Goal: Find specific page/section: Find specific page/section

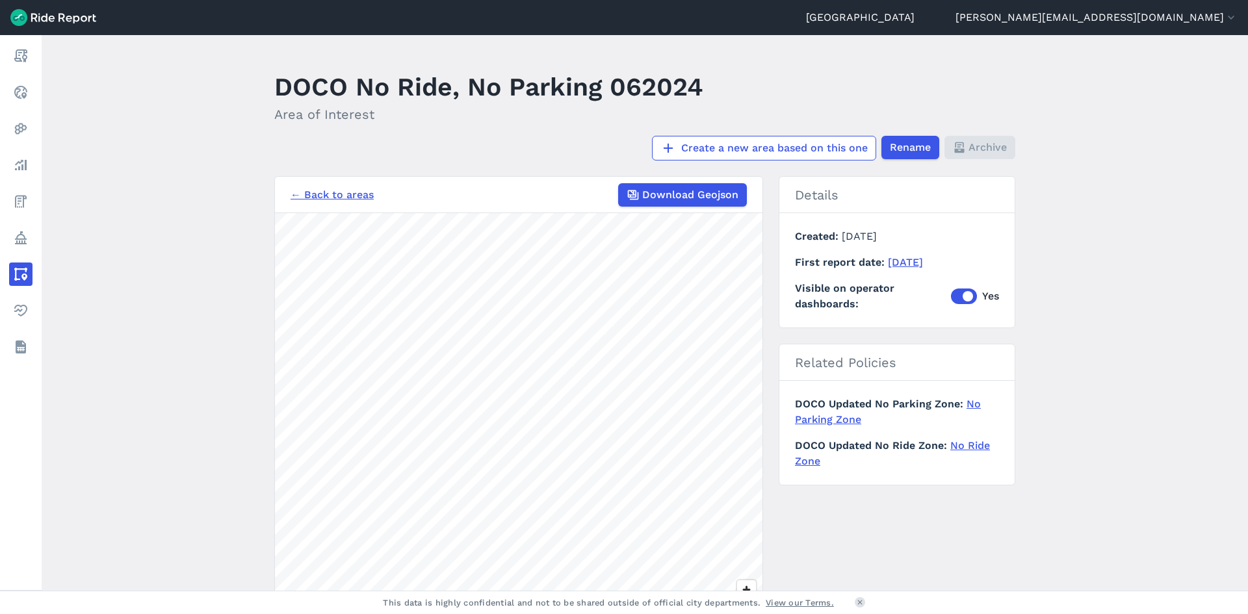
click at [332, 188] on link "← Back to areas" at bounding box center [331, 195] width 83 height 16
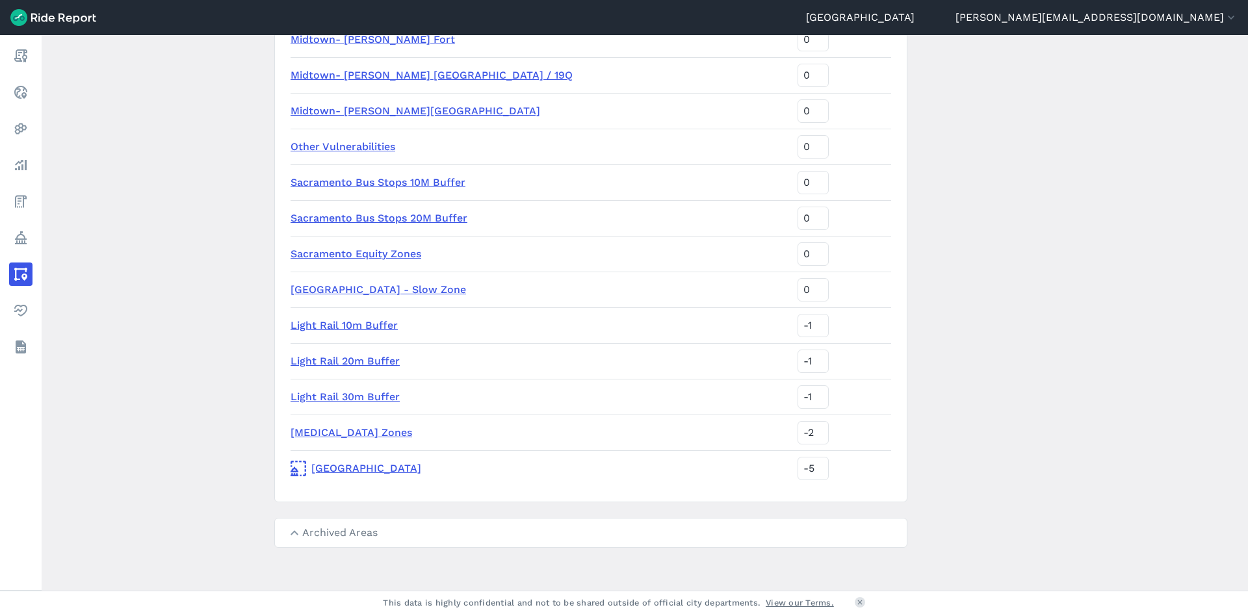
scroll to position [1839, 0]
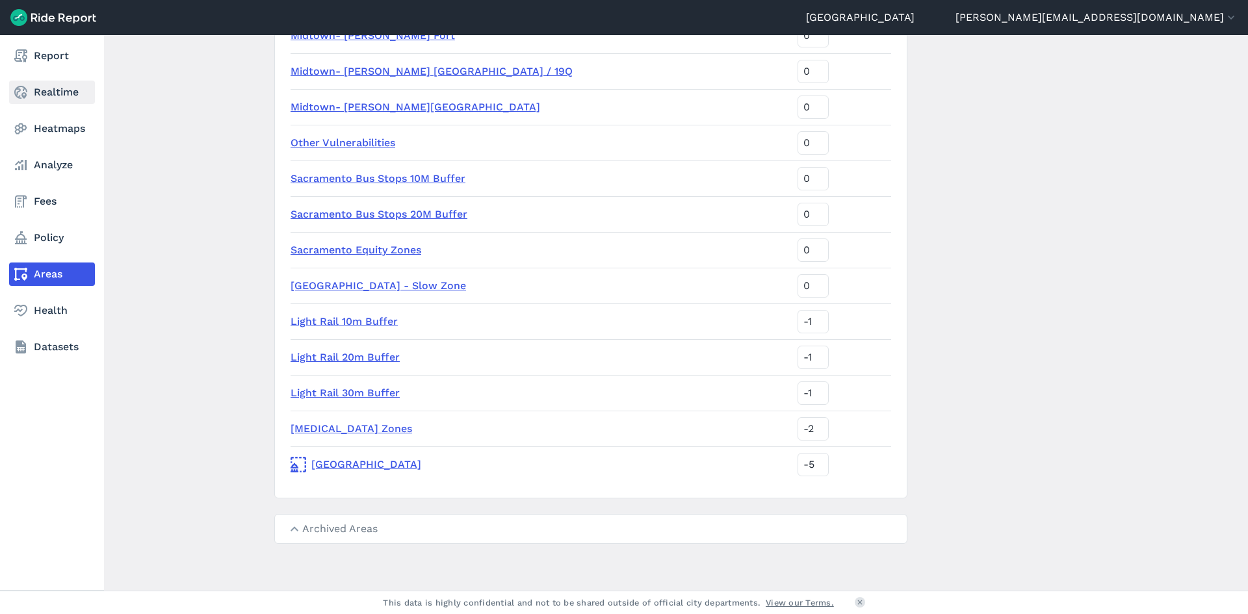
click at [62, 90] on link "Realtime" at bounding box center [52, 92] width 86 height 23
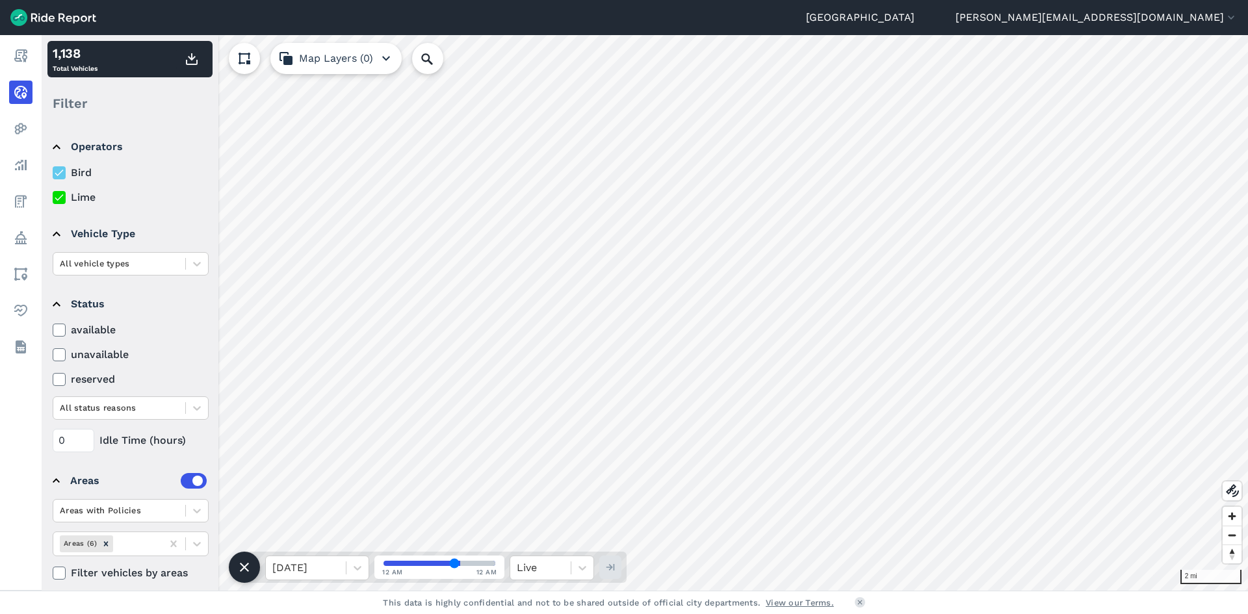
scroll to position [12, 0]
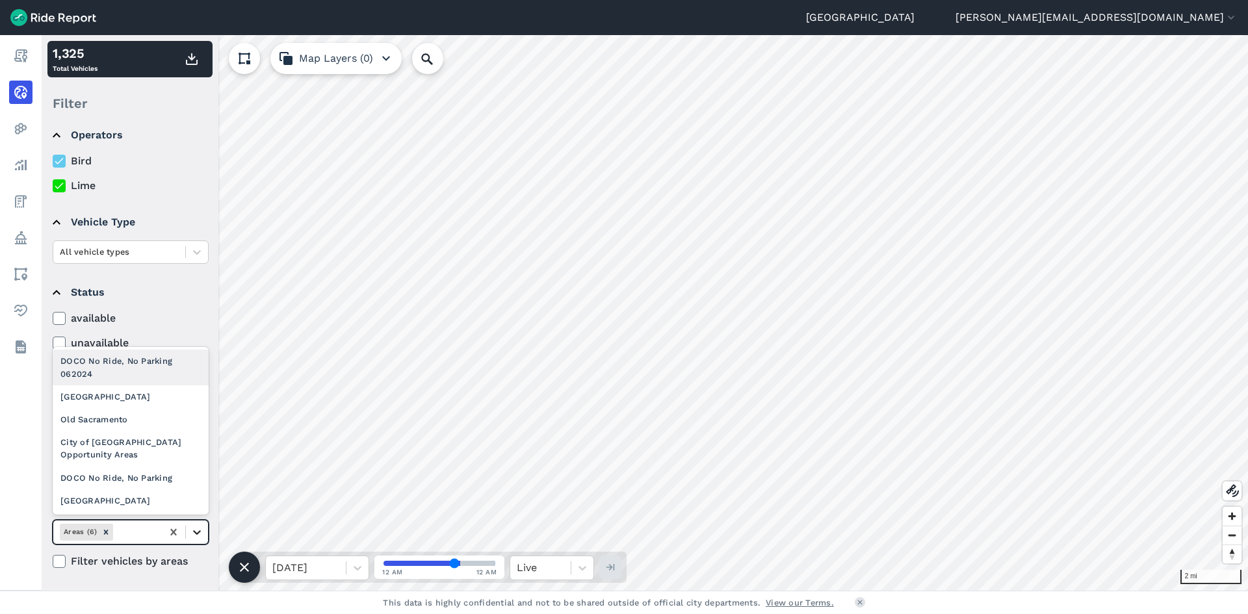
click at [198, 537] on icon at bounding box center [196, 532] width 13 height 13
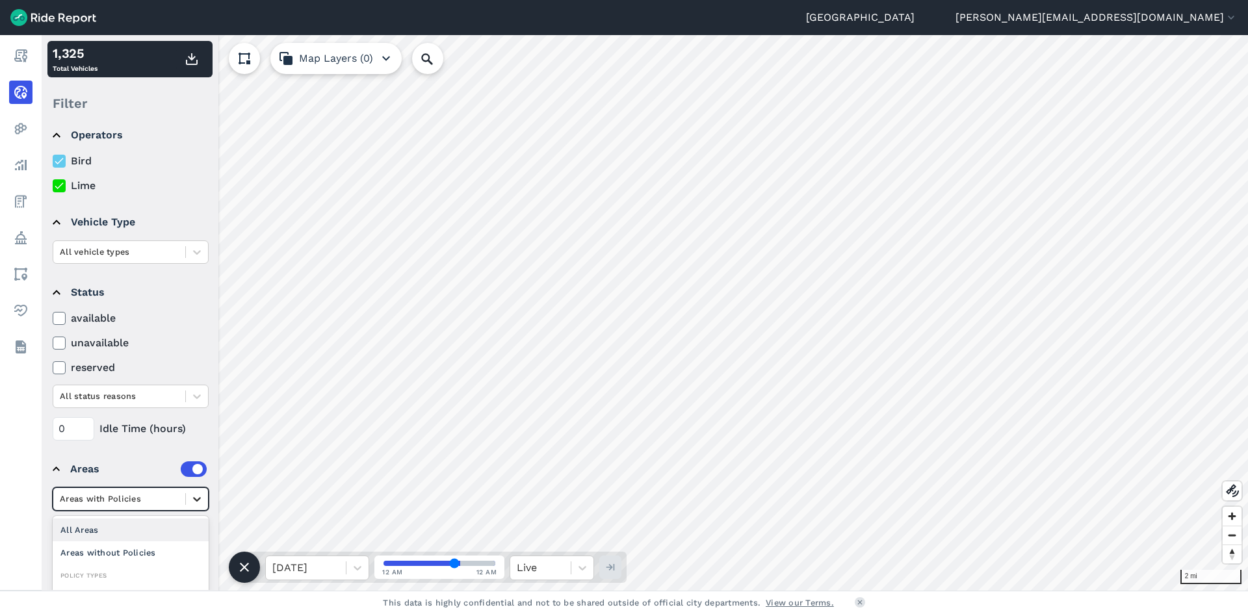
click at [201, 501] on icon at bounding box center [196, 499] width 13 height 13
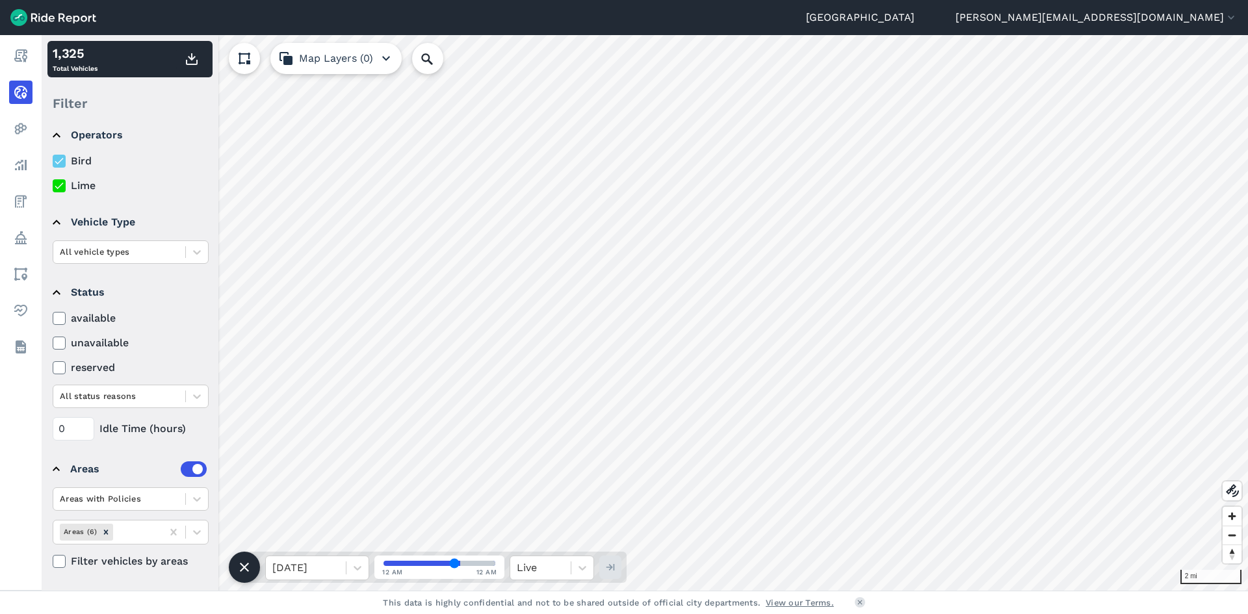
click at [55, 290] on summary "Status" at bounding box center [130, 292] width 154 height 36
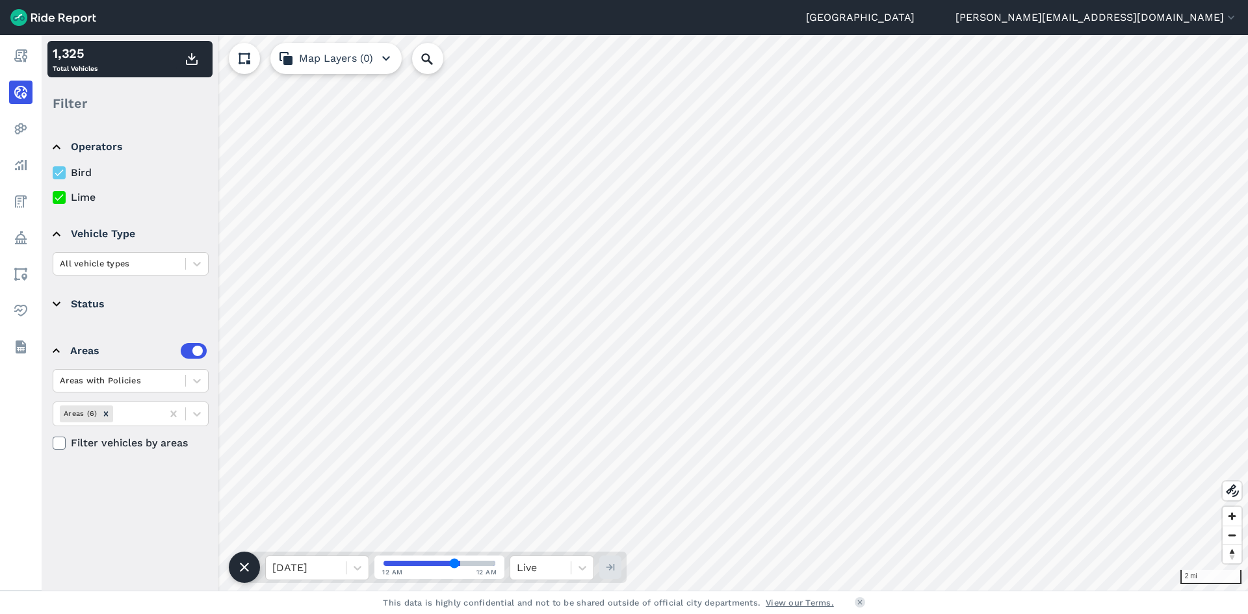
click at [55, 144] on summary "Operators" at bounding box center [130, 147] width 154 height 36
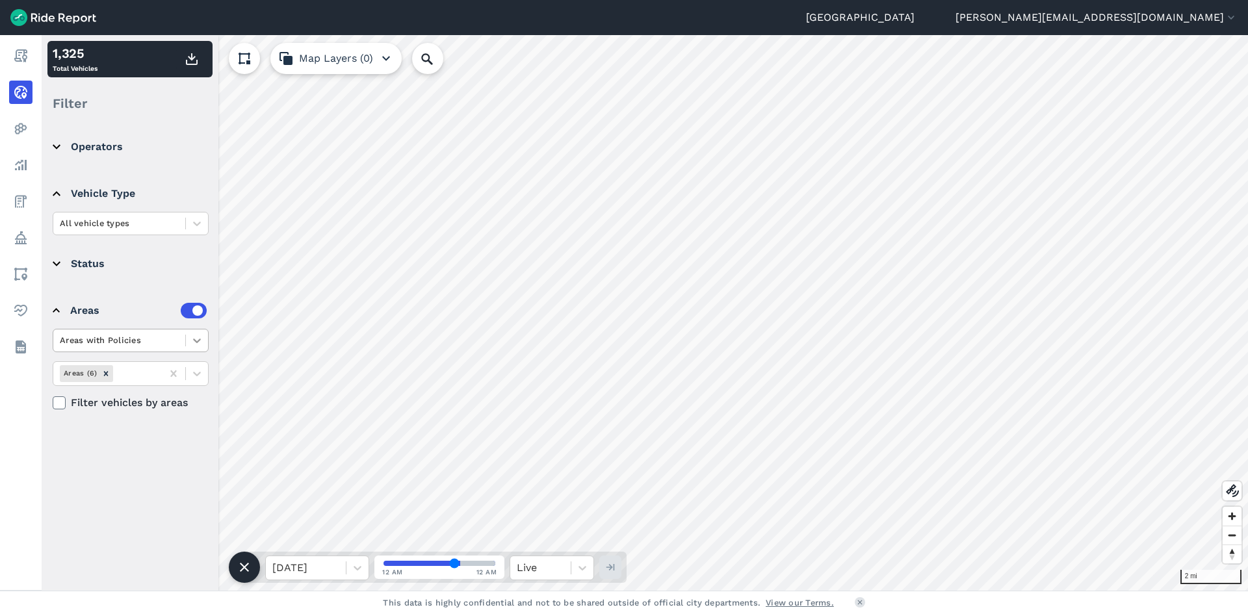
click at [188, 339] on div at bounding box center [197, 340] width 22 height 22
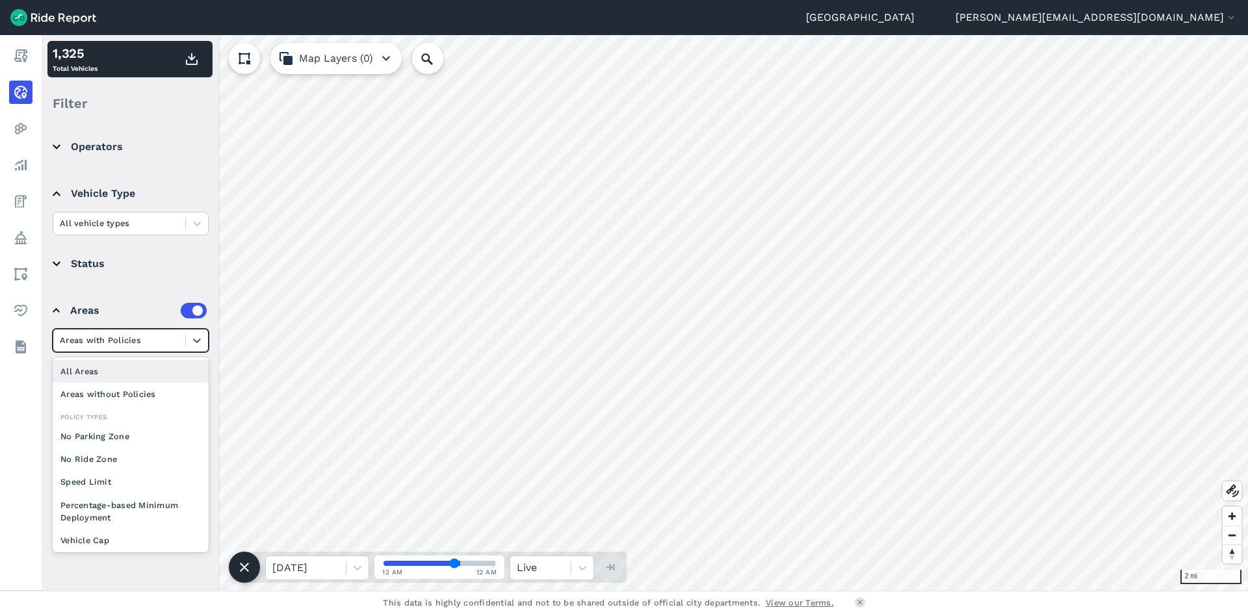
click at [113, 368] on div "All Areas" at bounding box center [131, 371] width 156 height 23
click at [194, 339] on icon at bounding box center [197, 341] width 8 height 5
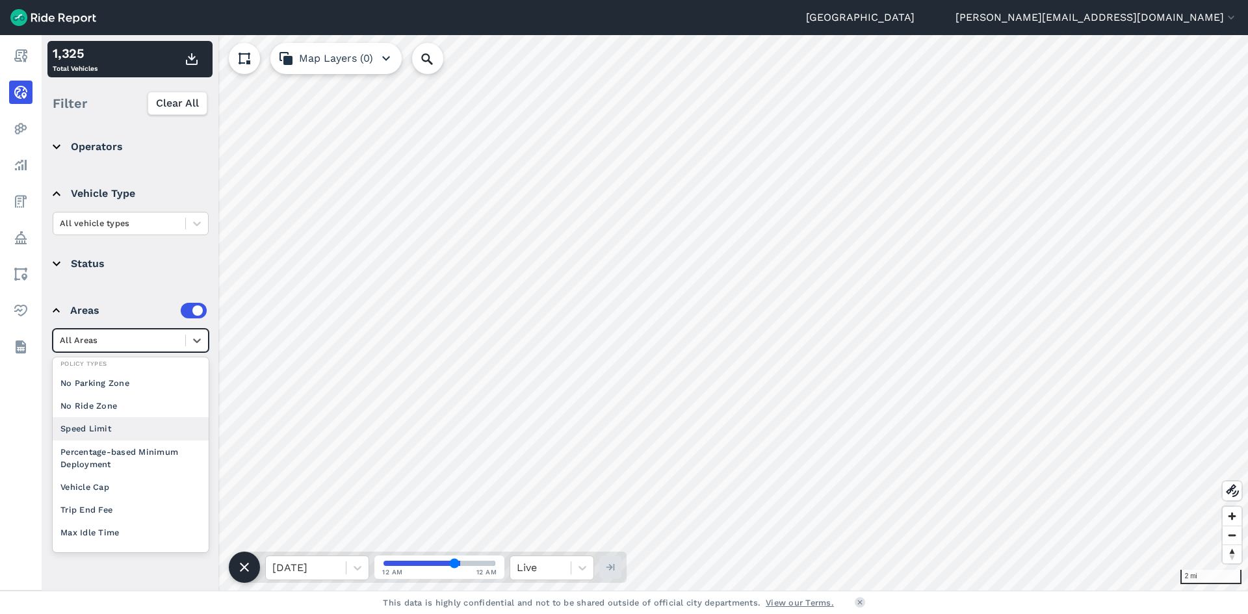
click at [148, 424] on div "Speed Limit" at bounding box center [131, 428] width 156 height 23
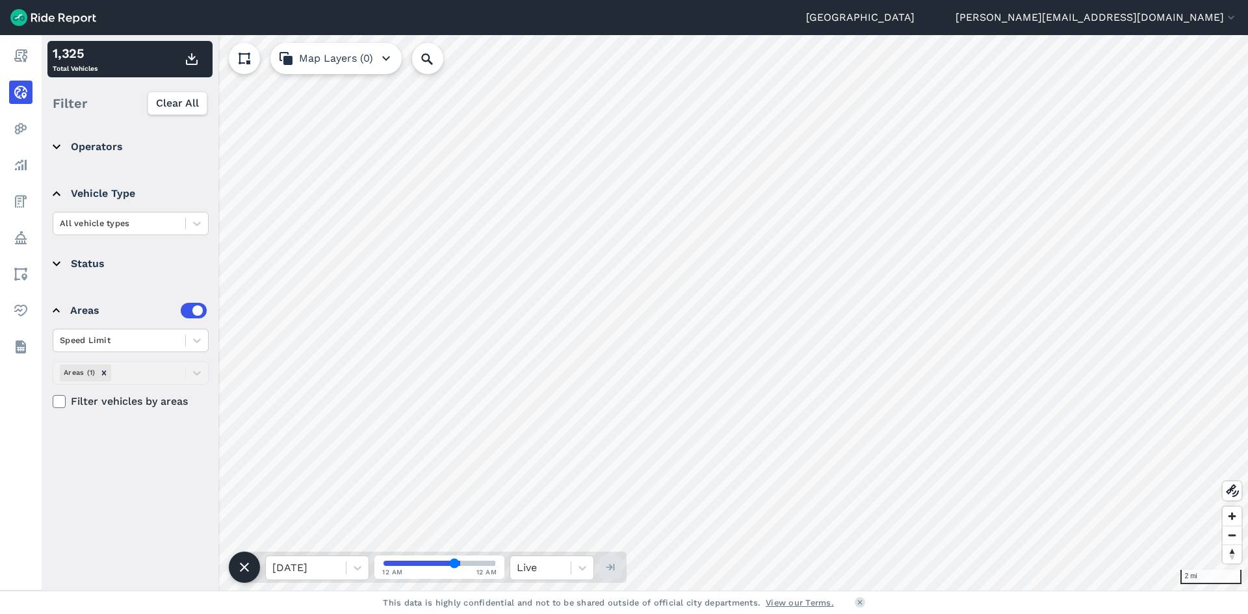
click at [190, 372] on div "Speed Limit Areas (1) Filter vehicles by areas" at bounding box center [131, 369] width 156 height 81
click at [203, 338] on icon at bounding box center [196, 340] width 13 height 13
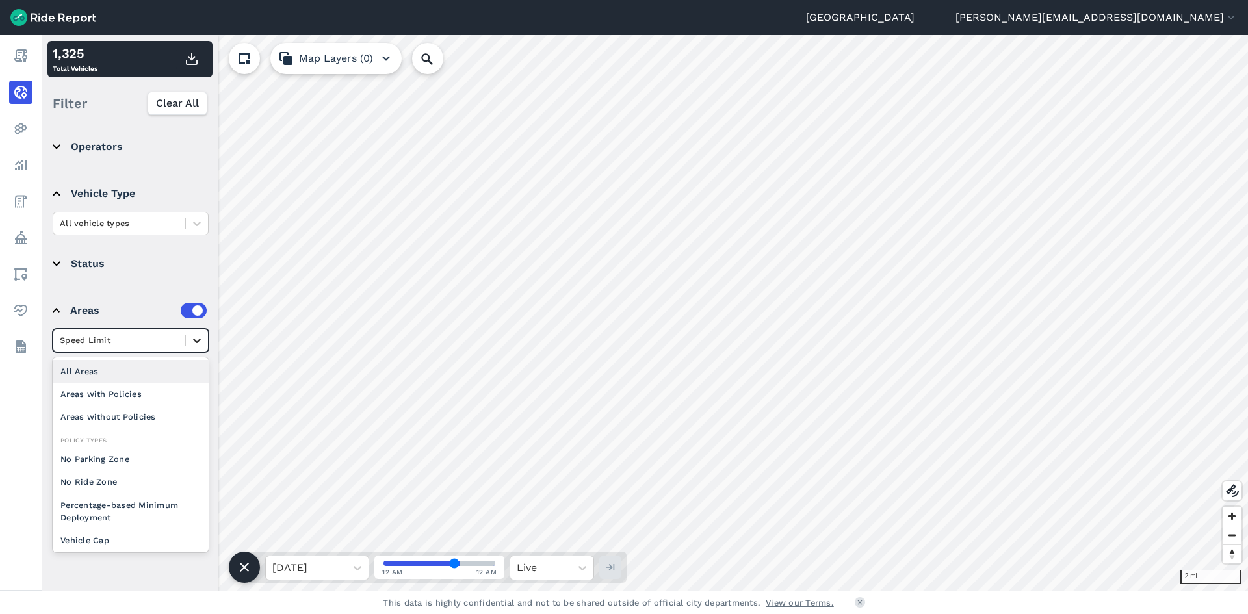
click at [203, 338] on icon at bounding box center [196, 340] width 13 height 13
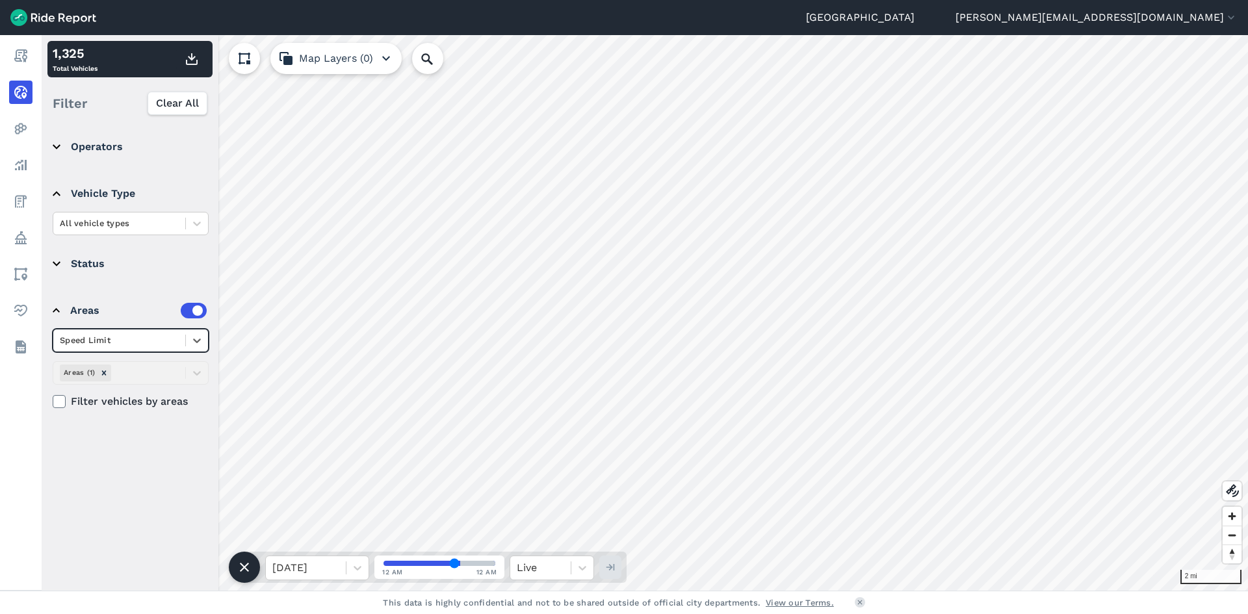
click at [190, 381] on div "Select is focused ,type to refine list, press Down to open the menu, Speed Limi…" at bounding box center [131, 369] width 156 height 81
click at [100, 374] on div "Speed Limit Areas (1) Filter vehicles by areas" at bounding box center [131, 369] width 156 height 81
click at [105, 374] on div "Speed Limit Areas (1) Filter vehicles by areas" at bounding box center [131, 369] width 156 height 81
click at [200, 373] on div "Speed Limit Areas (1) Filter vehicles by areas" at bounding box center [131, 369] width 156 height 81
click at [209, 343] on details "Areas Speed Limit Areas (1) Filter vehicles by areas" at bounding box center [129, 350] width 164 height 127
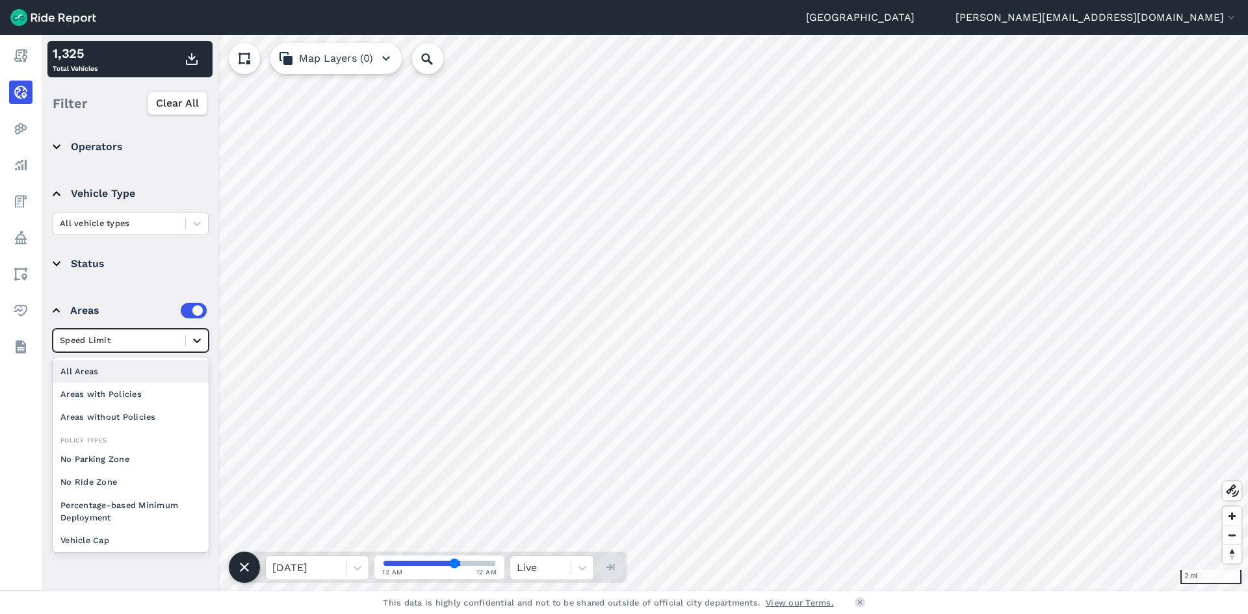
click at [198, 344] on icon at bounding box center [196, 340] width 13 height 13
click at [147, 377] on div "All Areas" at bounding box center [131, 371] width 156 height 23
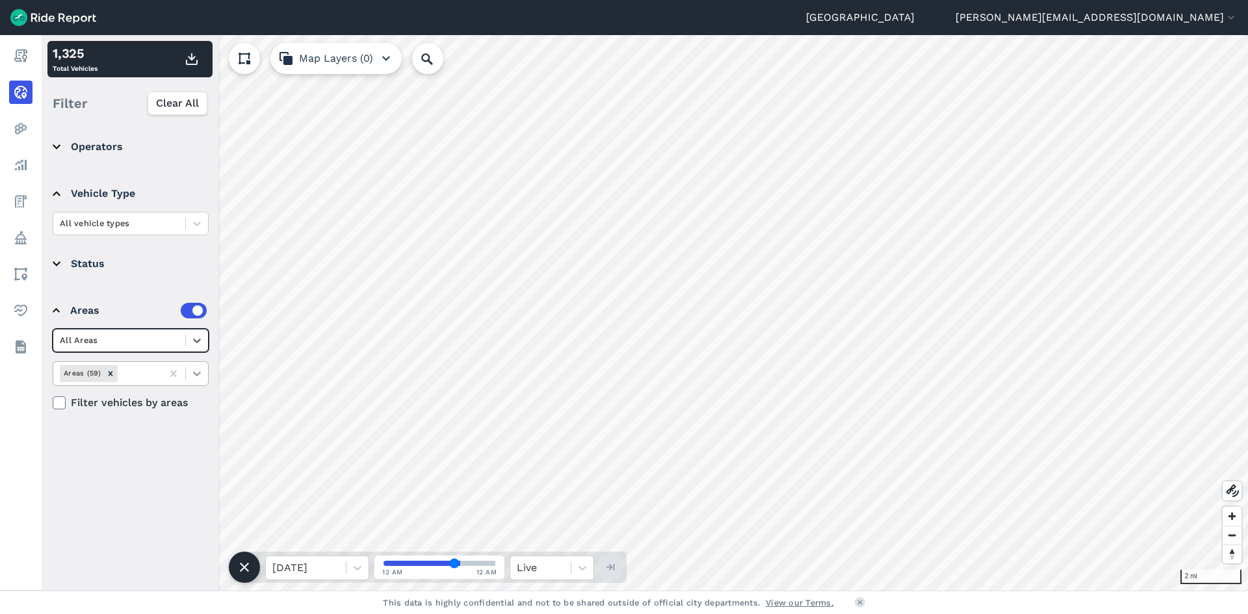
click at [193, 368] on icon at bounding box center [196, 373] width 13 height 13
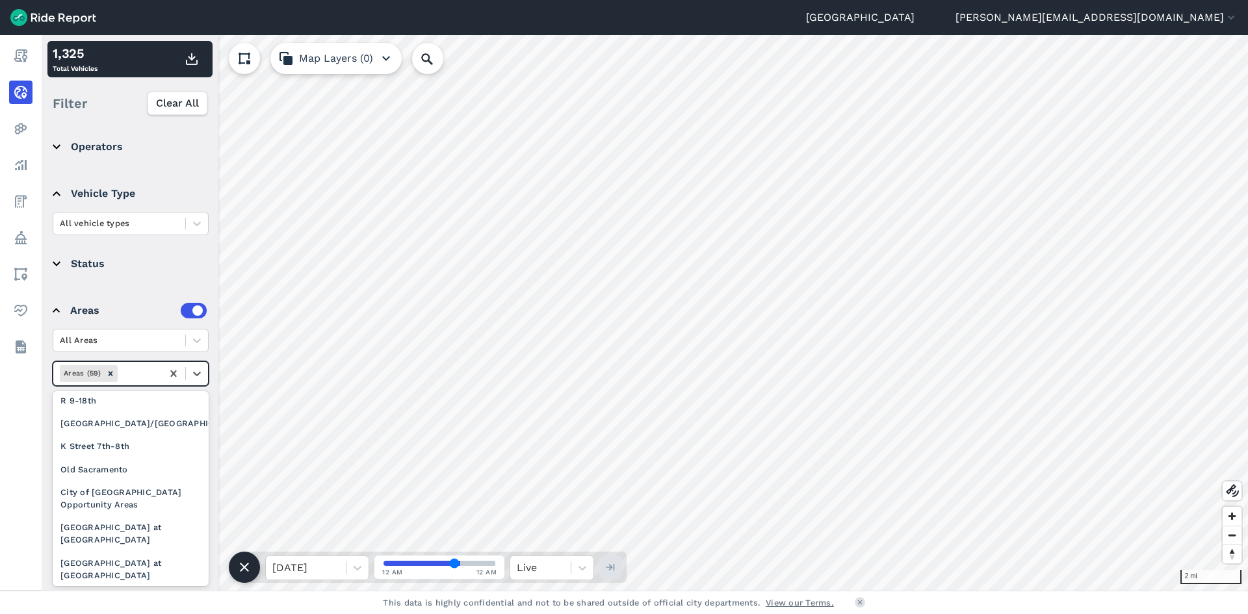
scroll to position [130, 0]
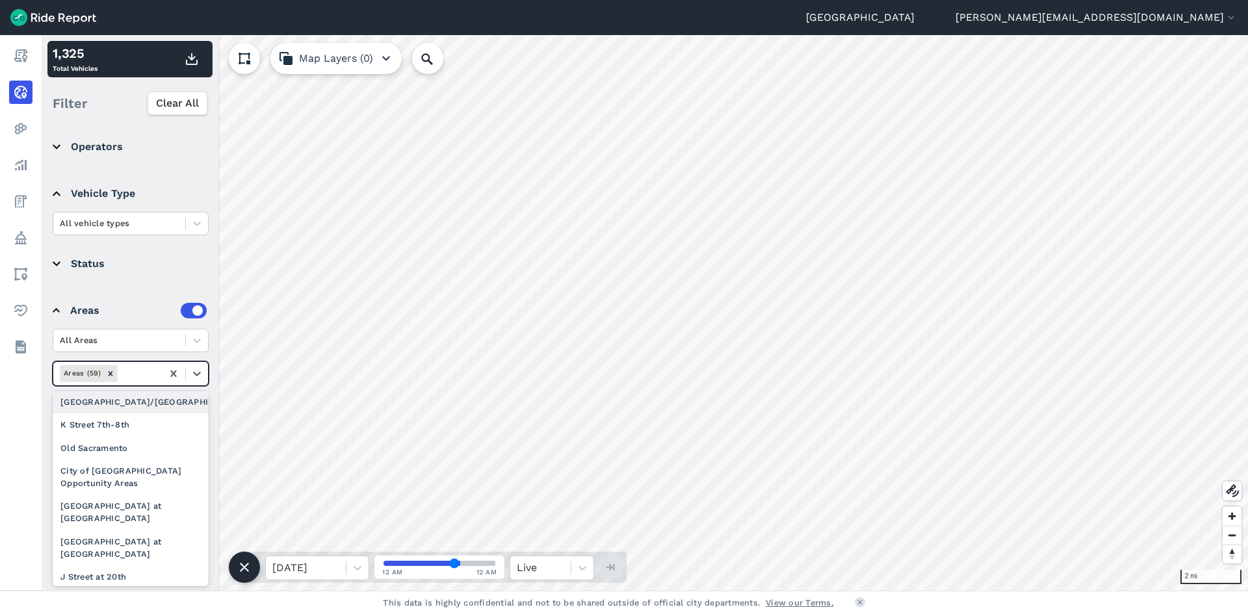
click at [387, 55] on icon "button" at bounding box center [386, 59] width 16 height 16
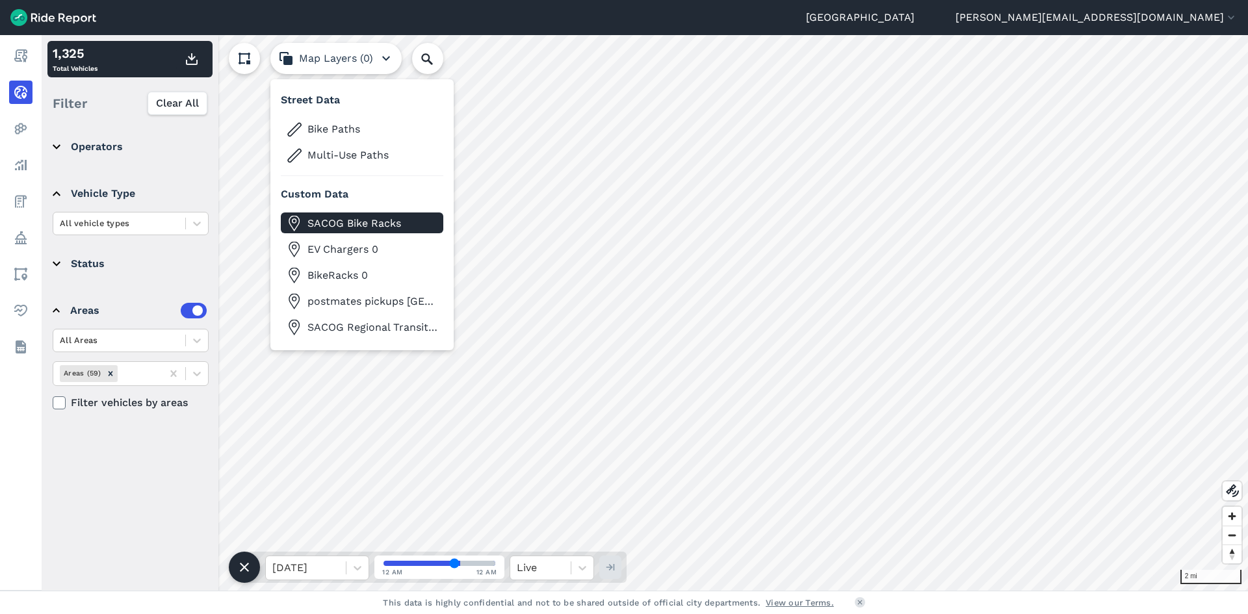
click at [404, 224] on span "SACOG Bike Racks" at bounding box center [372, 224] width 130 height 16
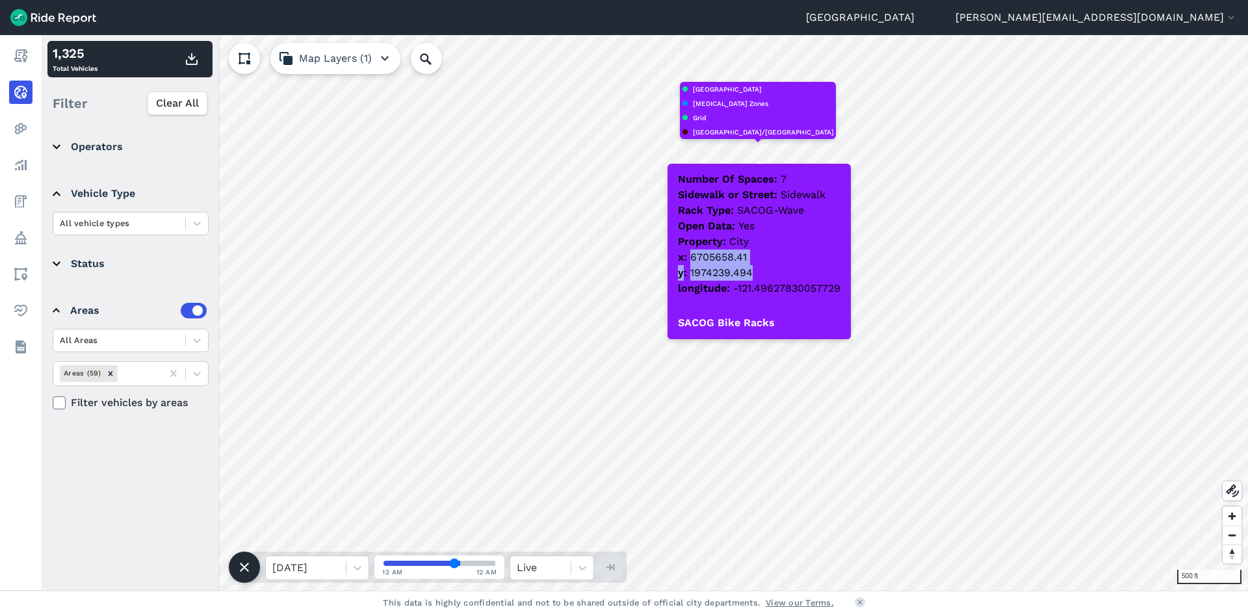
drag, startPoint x: 732, startPoint y: 255, endPoint x: 756, endPoint y: 269, distance: 28.2
click at [756, 269] on div "Number Of Spaces 7 Sidewalk or Street Sidewalk Rack Type SACOG-Wave Open Data Y…" at bounding box center [758, 235] width 183 height 143
copy div "6705658.41 y 1974239.494"
